Goal: Task Accomplishment & Management: Manage account settings

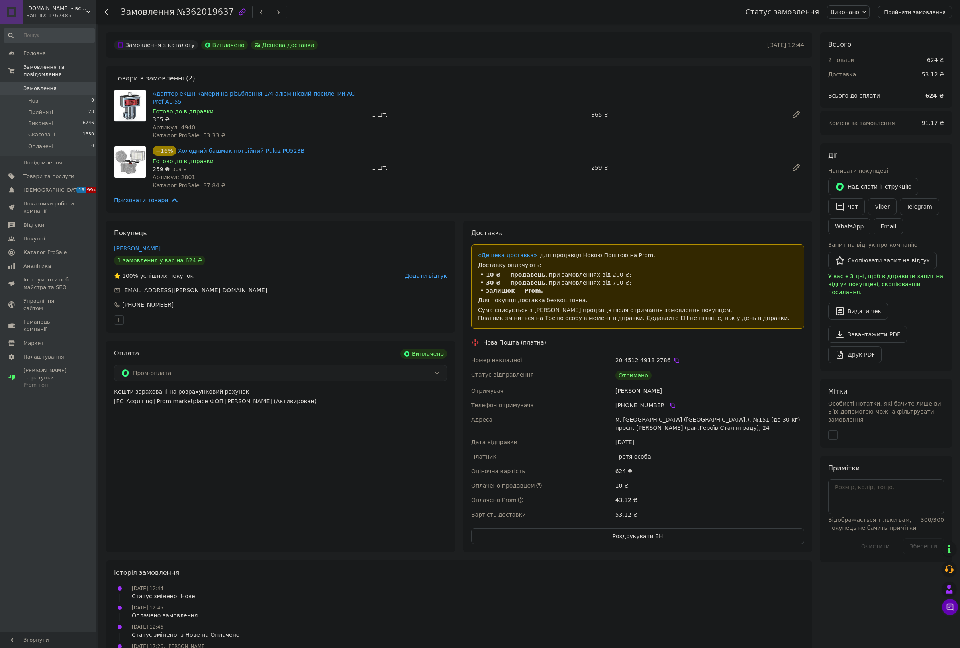
drag, startPoint x: 29, startPoint y: 435, endPoint x: 31, endPoint y: 425, distance: 10.2
click at [31, 427] on div "Головна Замовлення та повідомлення Замовлення 0 Нові 0 Прийняті 23 Виконані 624…" at bounding box center [49, 329] width 99 height 610
